Goal: Transaction & Acquisition: Obtain resource

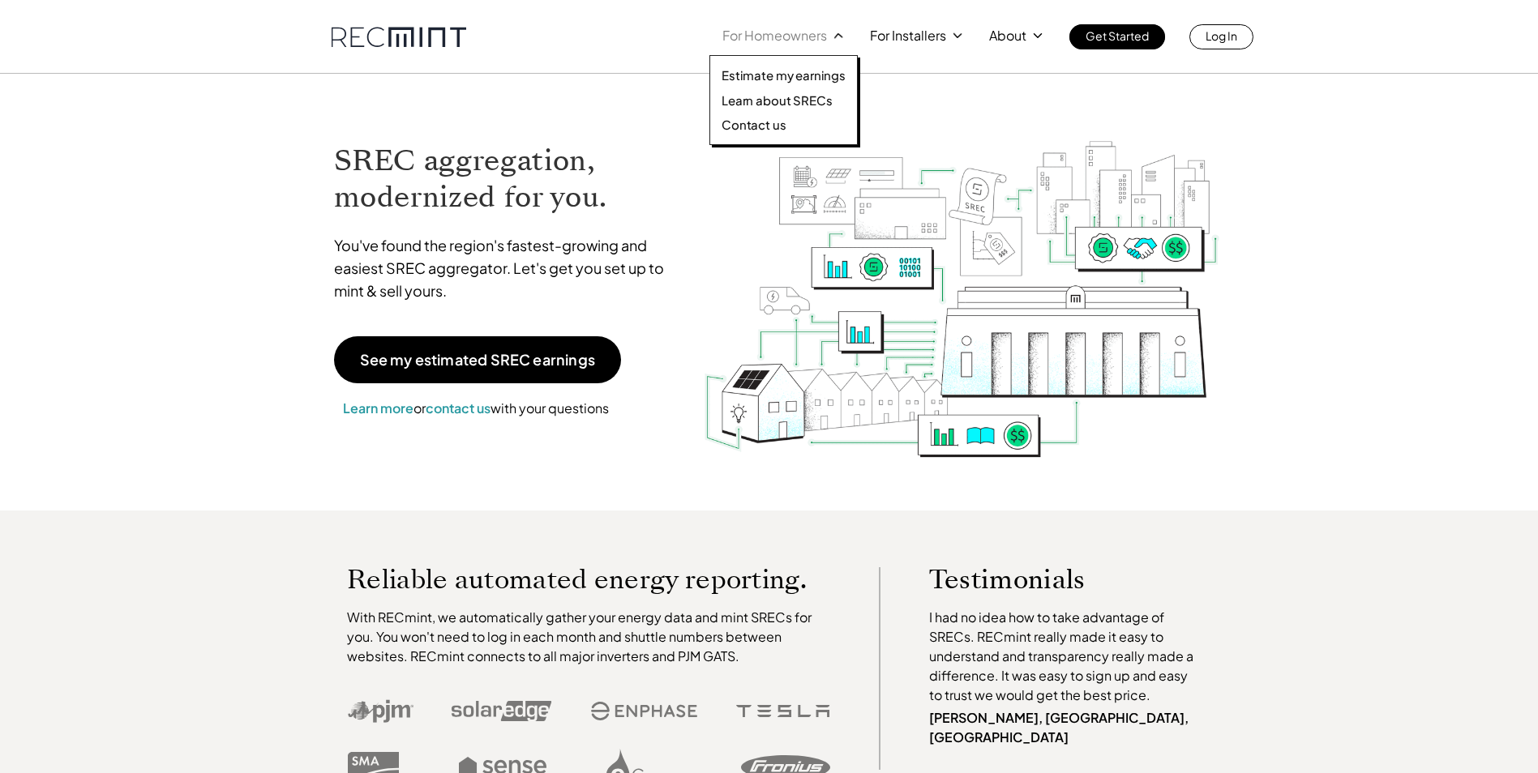
click at [829, 36] on div "For Homeowners" at bounding box center [783, 35] width 123 height 23
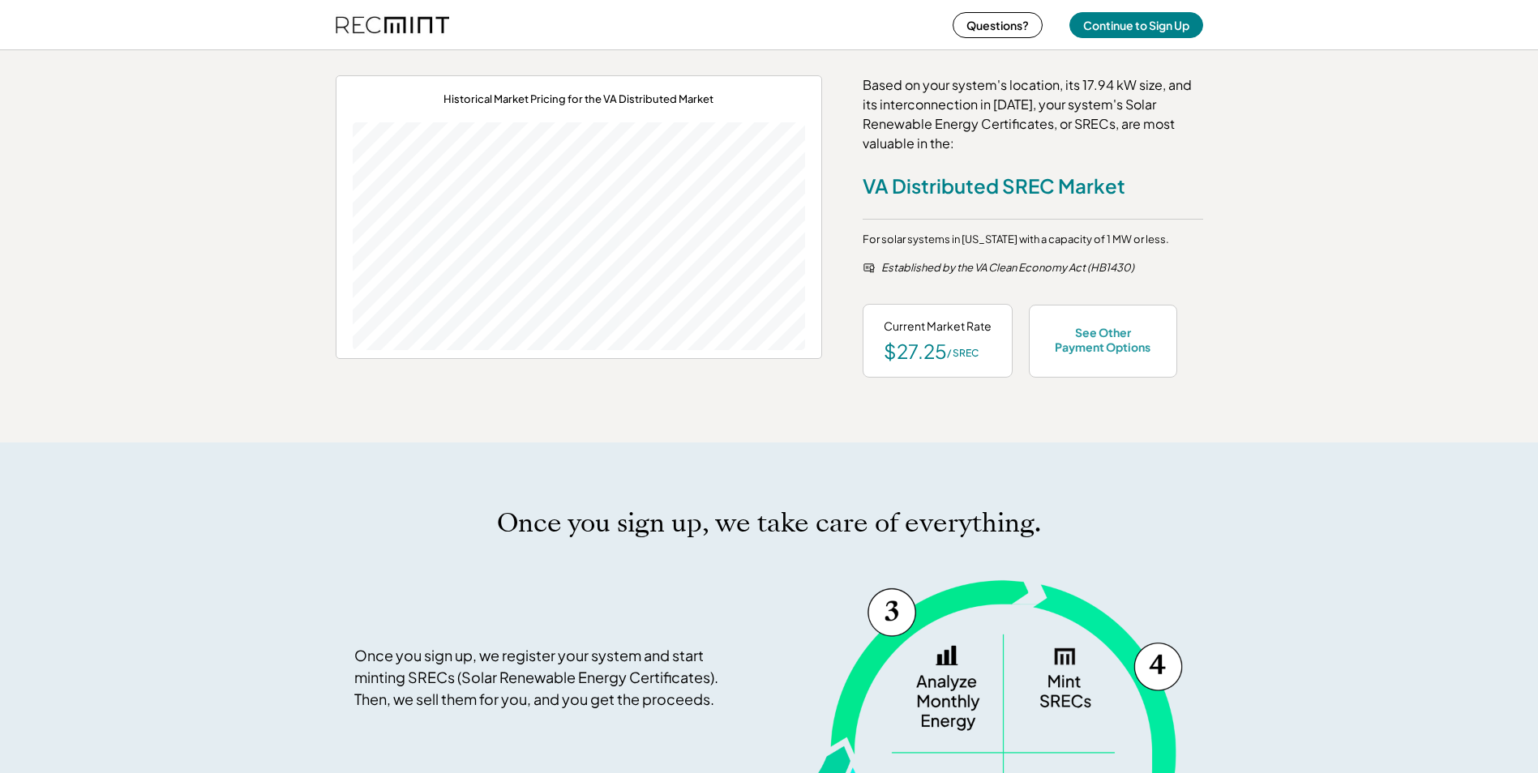
scroll to position [779, 0]
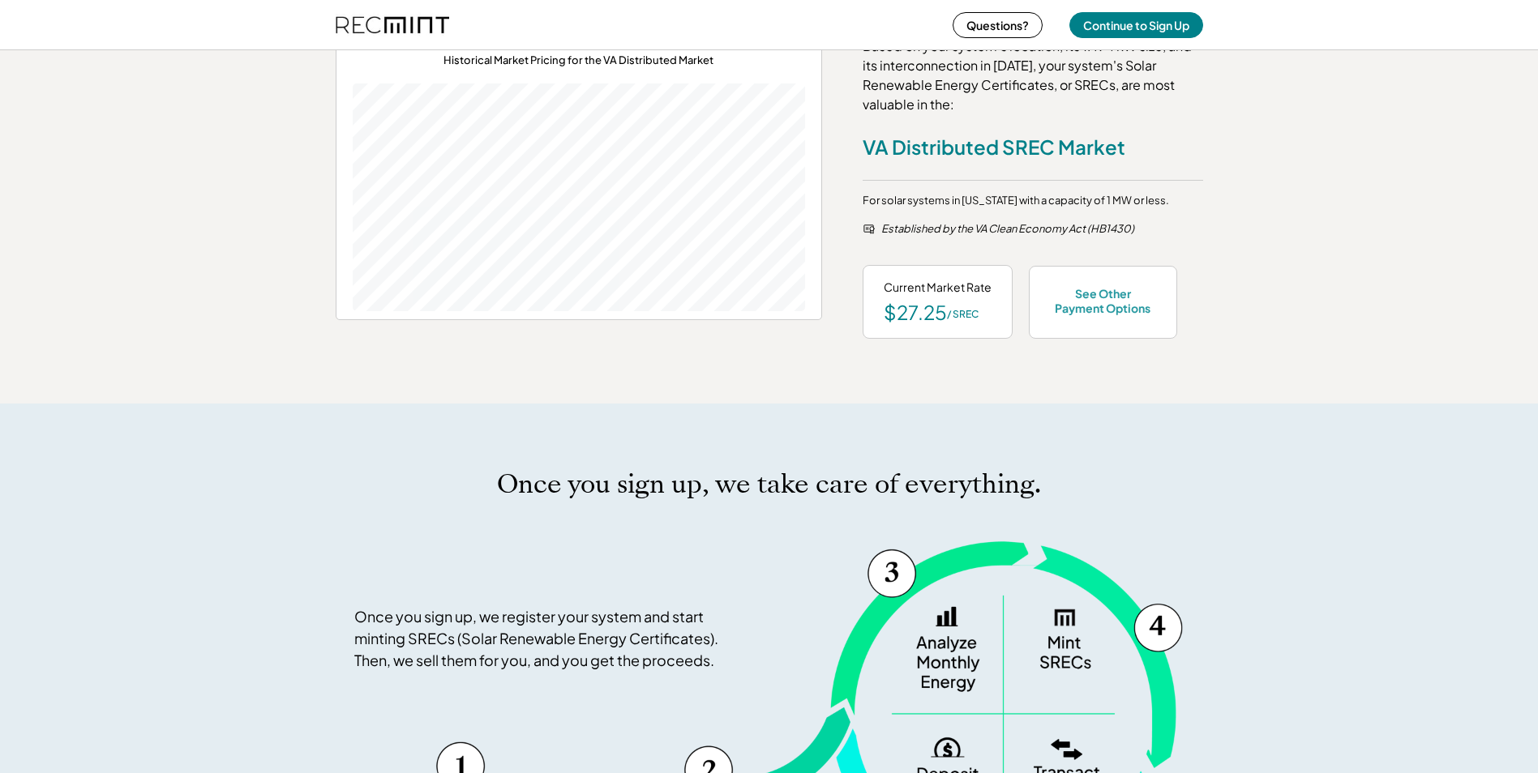
click at [936, 289] on div "Current Market Rate" at bounding box center [938, 288] width 108 height 16
click at [1126, 295] on div "See Other Payment Options" at bounding box center [1103, 300] width 106 height 29
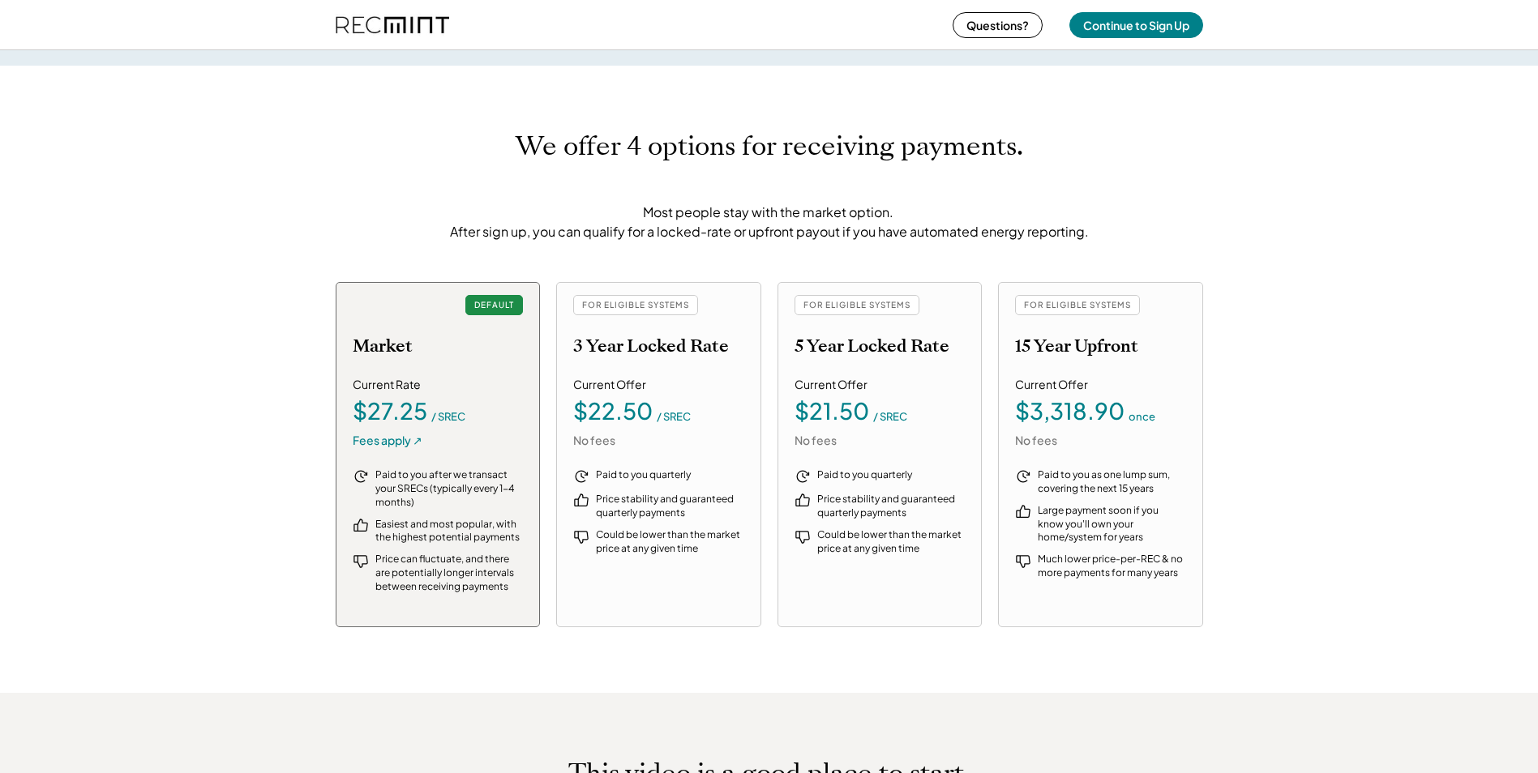
scroll to position [1737, 0]
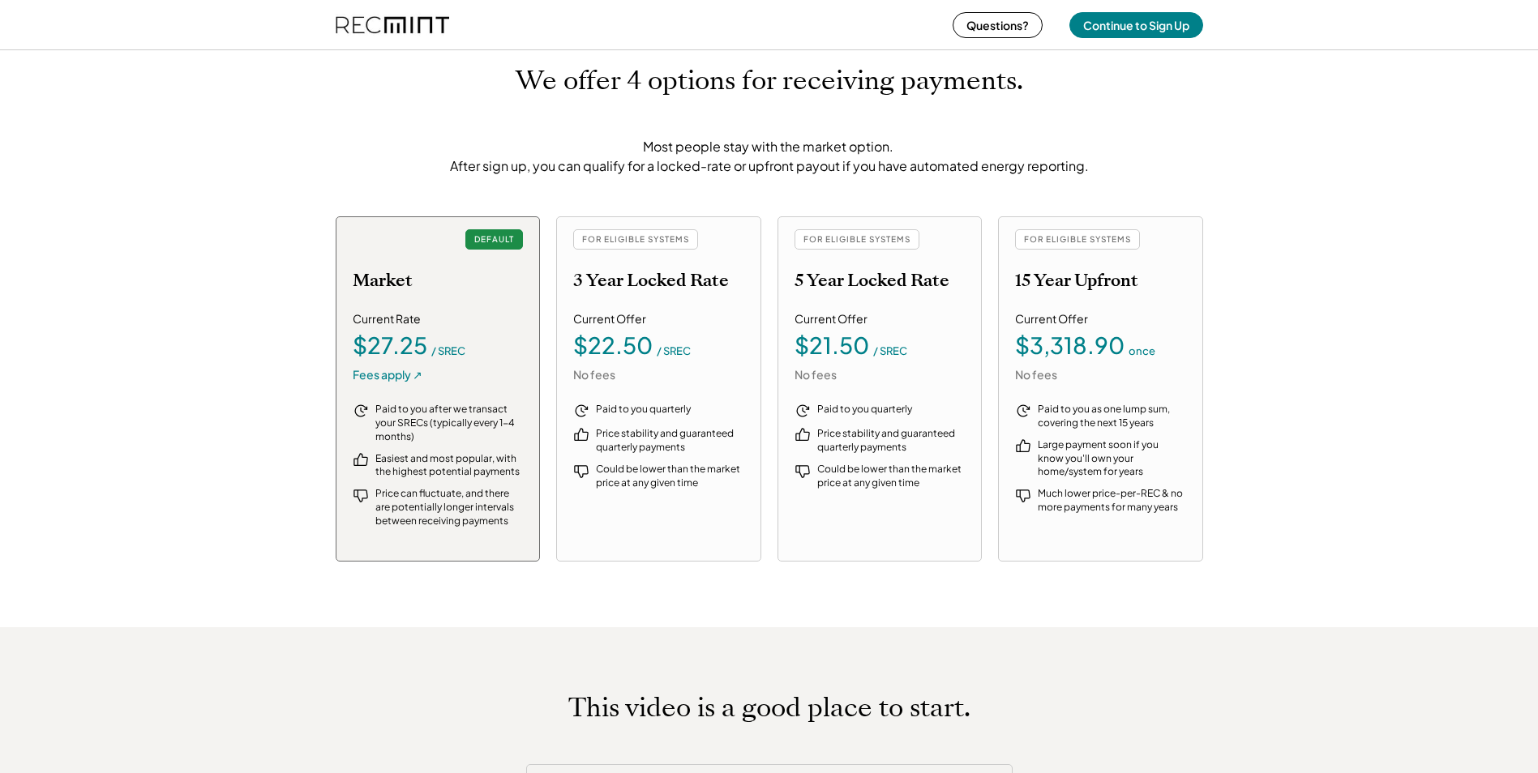
click at [1126, 295] on div "FOR ELIGIBLE SYSTEMS 15 Year Upfront Current Offer $3,318.90 once No fees Paid …" at bounding box center [1100, 388] width 205 height 345
click at [383, 377] on div "Fees apply ↗" at bounding box center [388, 375] width 70 height 16
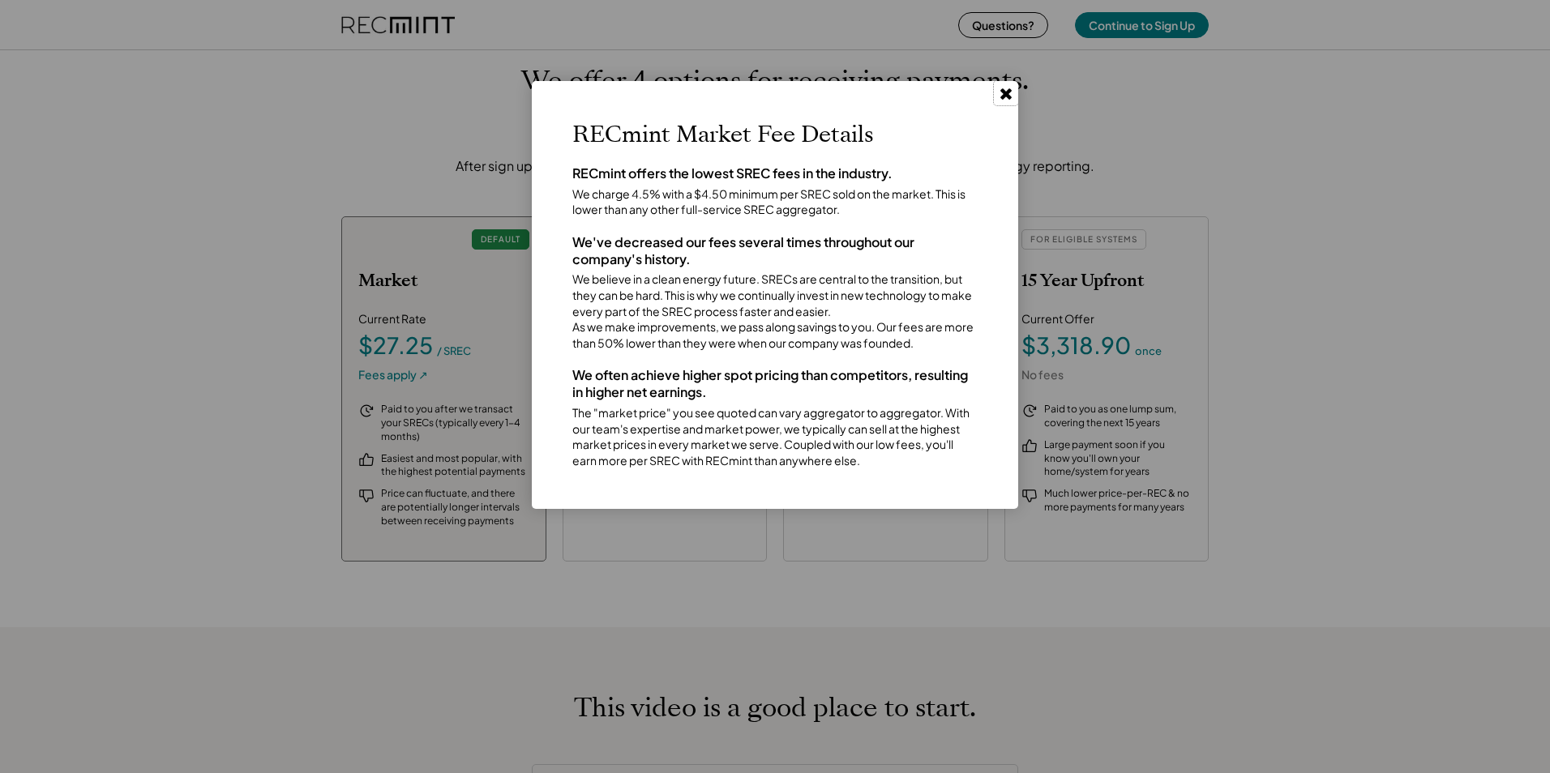
click at [1006, 94] on use at bounding box center [1005, 93] width 11 height 11
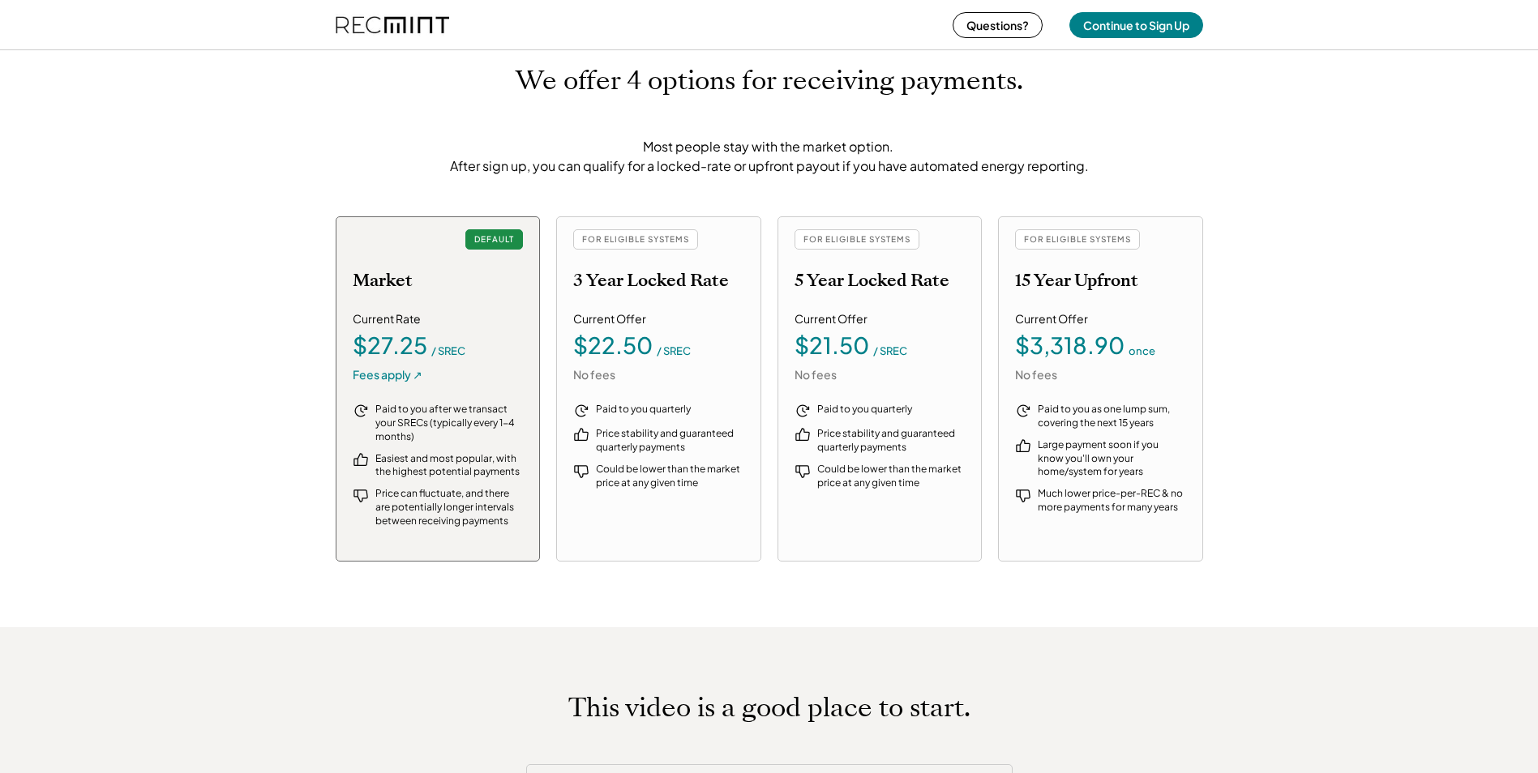
click at [1006, 94] on h1 "We offer 4 options for receiving payments." at bounding box center [770, 81] width 508 height 32
